Goal: Task Accomplishment & Management: Manage account settings

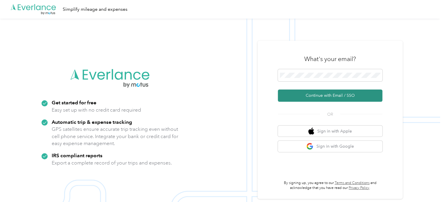
click at [326, 99] on button "Continue with Email / SSO" at bounding box center [330, 95] width 104 height 12
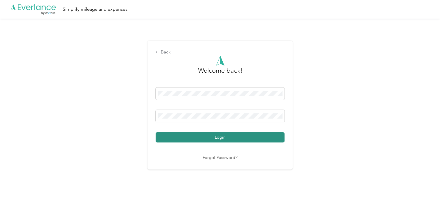
click at [218, 135] on button "Login" at bounding box center [219, 137] width 129 height 10
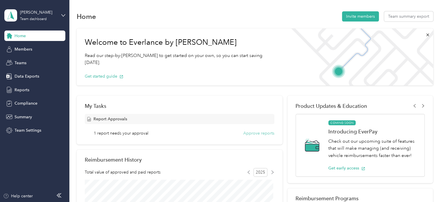
click at [253, 133] on button "Approve reports" at bounding box center [258, 133] width 31 height 6
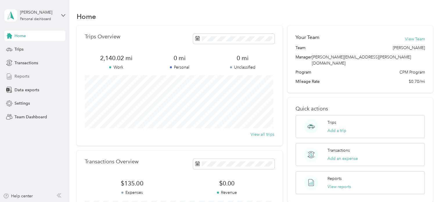
click at [20, 75] on span "Reports" at bounding box center [22, 76] width 15 height 6
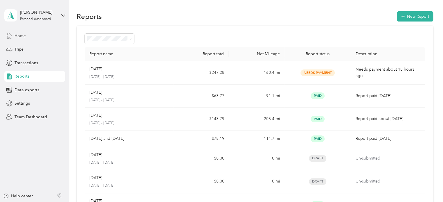
click at [19, 37] on span "Home" at bounding box center [20, 36] width 11 height 6
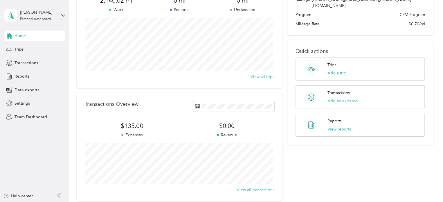
scroll to position [57, 0]
click at [340, 126] on button "View reports" at bounding box center [338, 129] width 23 height 6
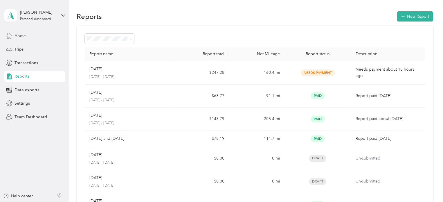
click at [17, 36] on span "Home" at bounding box center [20, 36] width 11 height 6
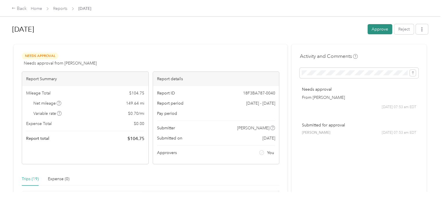
click at [376, 31] on button "Approve" at bounding box center [379, 29] width 25 height 10
